Goal: Find specific page/section: Find specific page/section

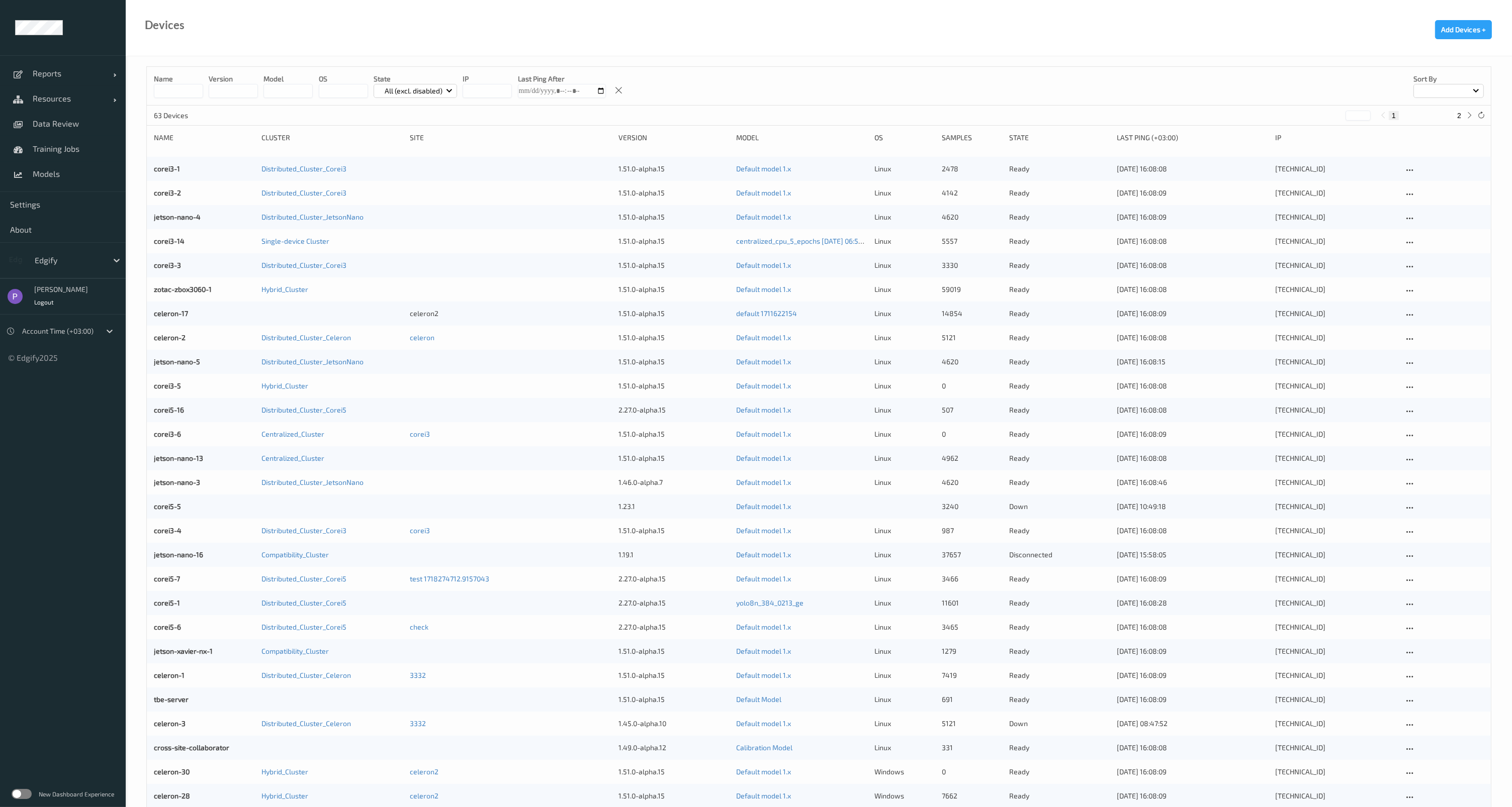
drag, startPoint x: 16, startPoint y: 796, endPoint x: 12, endPoint y: 790, distance: 7.2
click at [16, 796] on label at bounding box center [21, 794] width 20 height 10
click at [67, 122] on span "Data Review" at bounding box center [74, 123] width 83 height 10
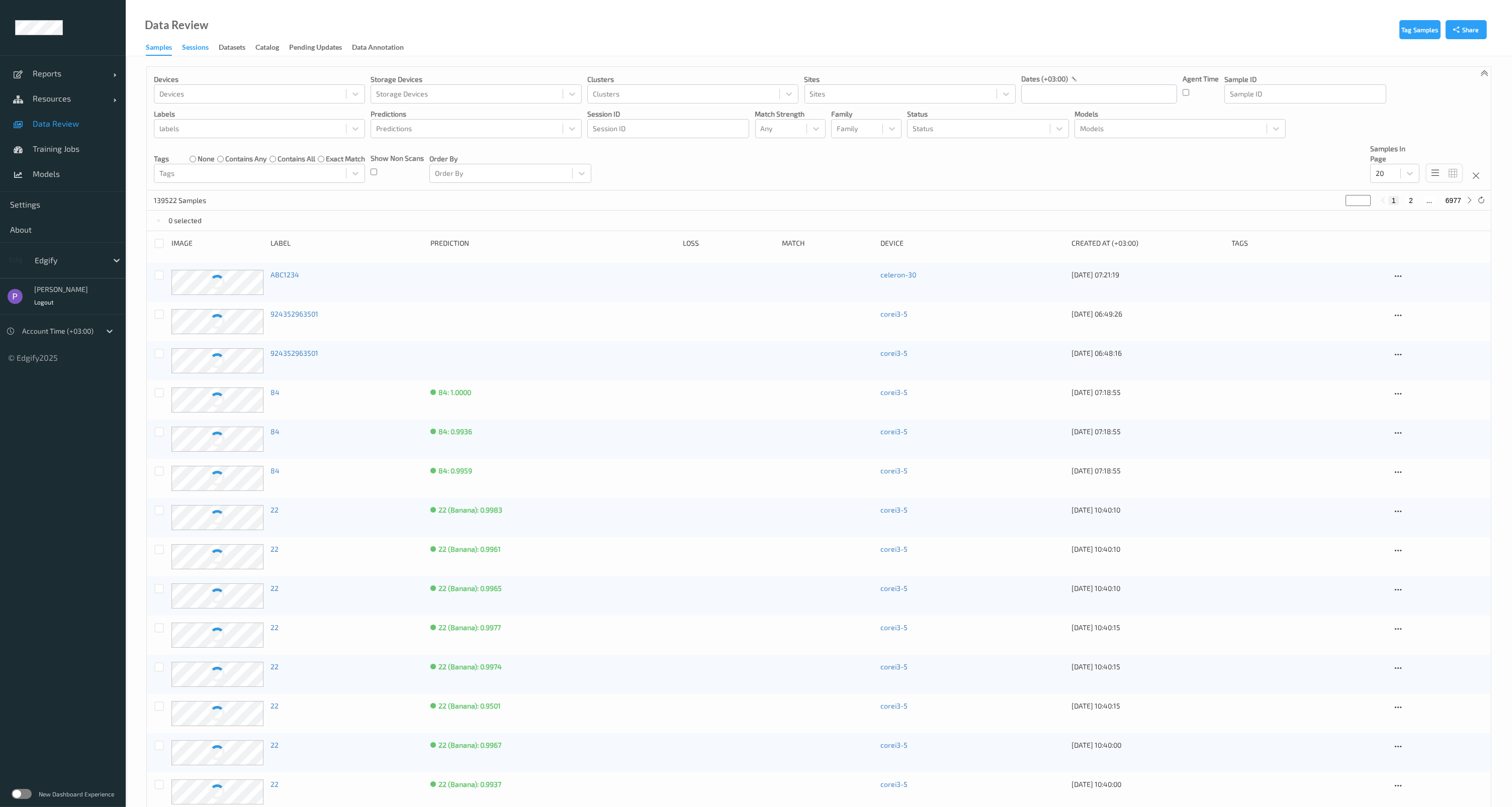
click at [200, 47] on div "Sessions" at bounding box center [195, 48] width 27 height 12
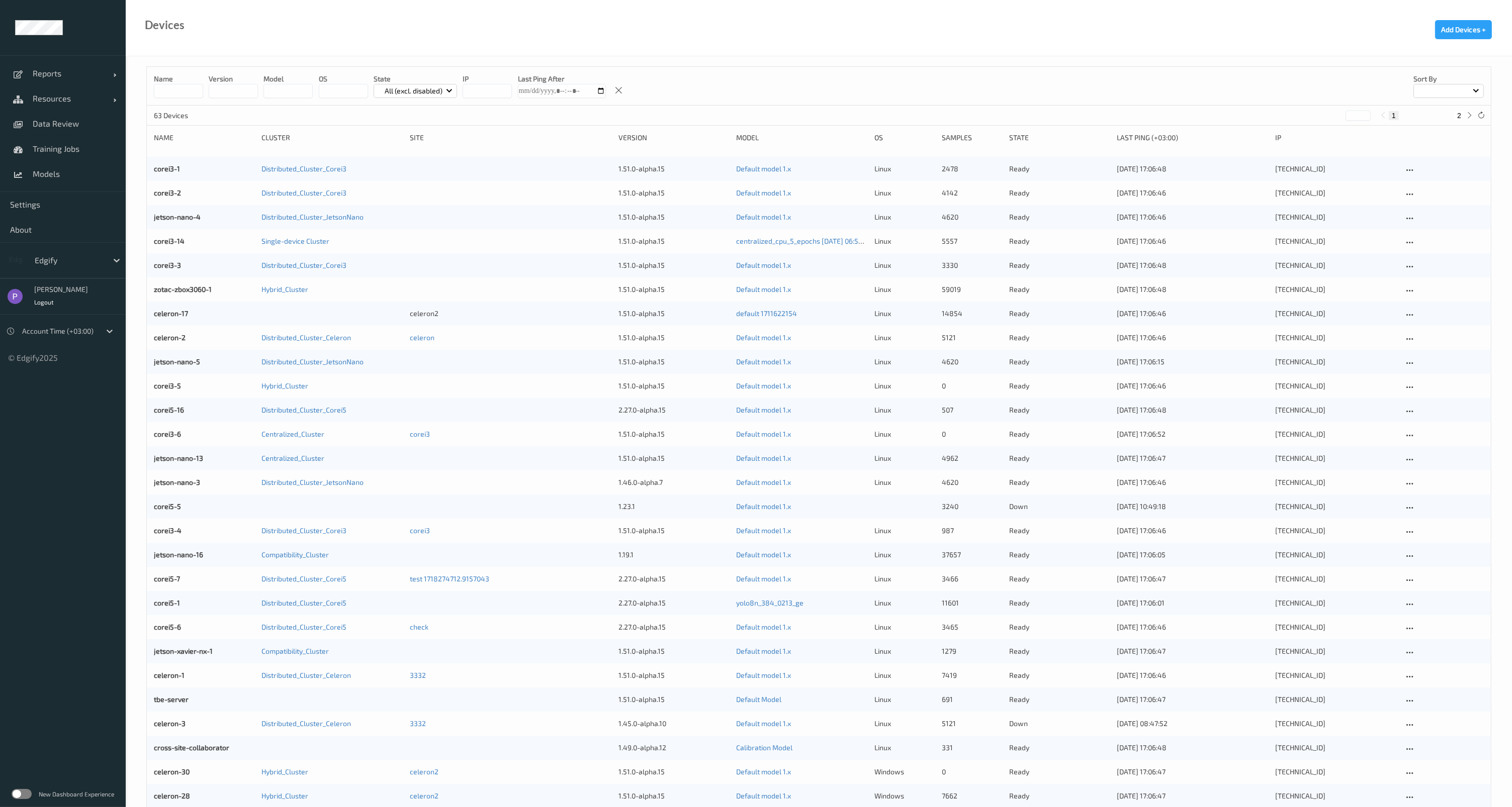
click at [22, 795] on label at bounding box center [21, 794] width 20 height 10
